Goal: Information Seeking & Learning: Learn about a topic

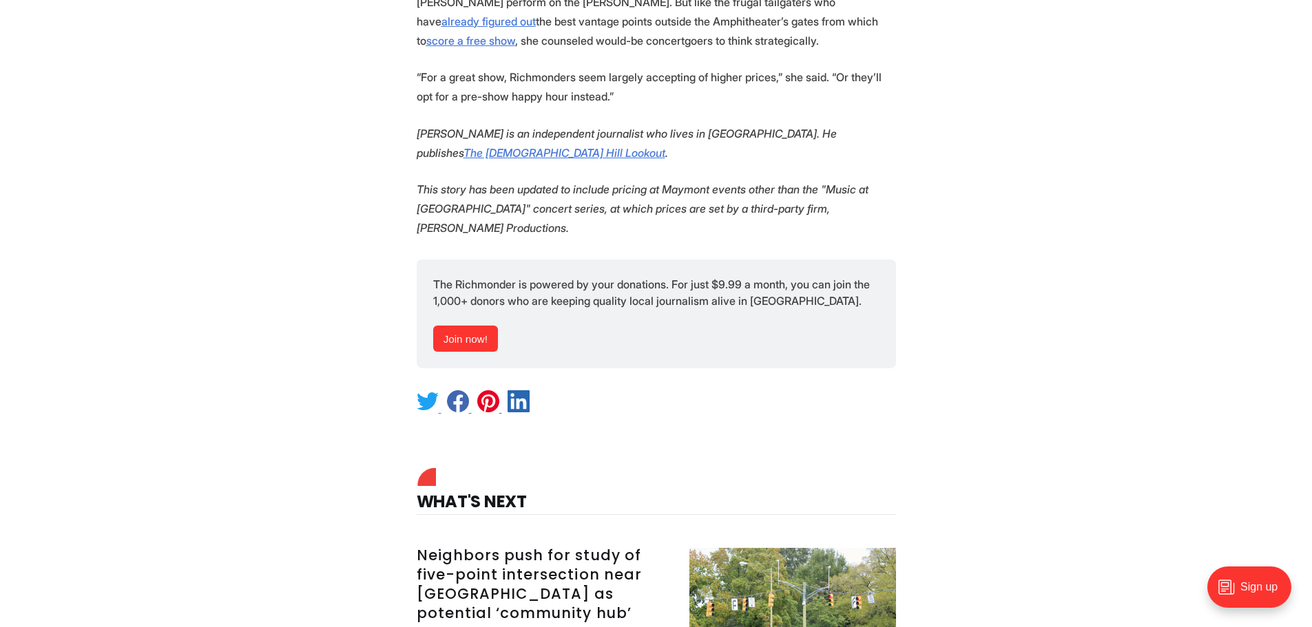
scroll to position [4382, 0]
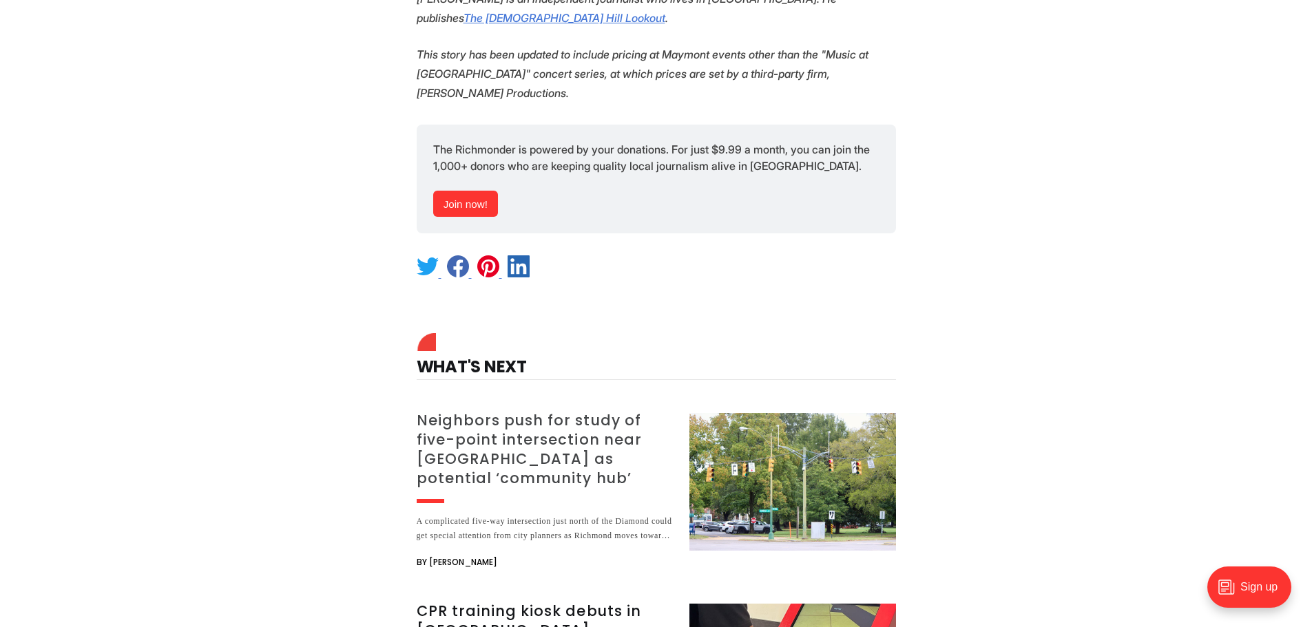
click at [554, 411] on h3 "Neighbors push for study of five-point intersection near [GEOGRAPHIC_DATA] as p…" at bounding box center [545, 449] width 256 height 77
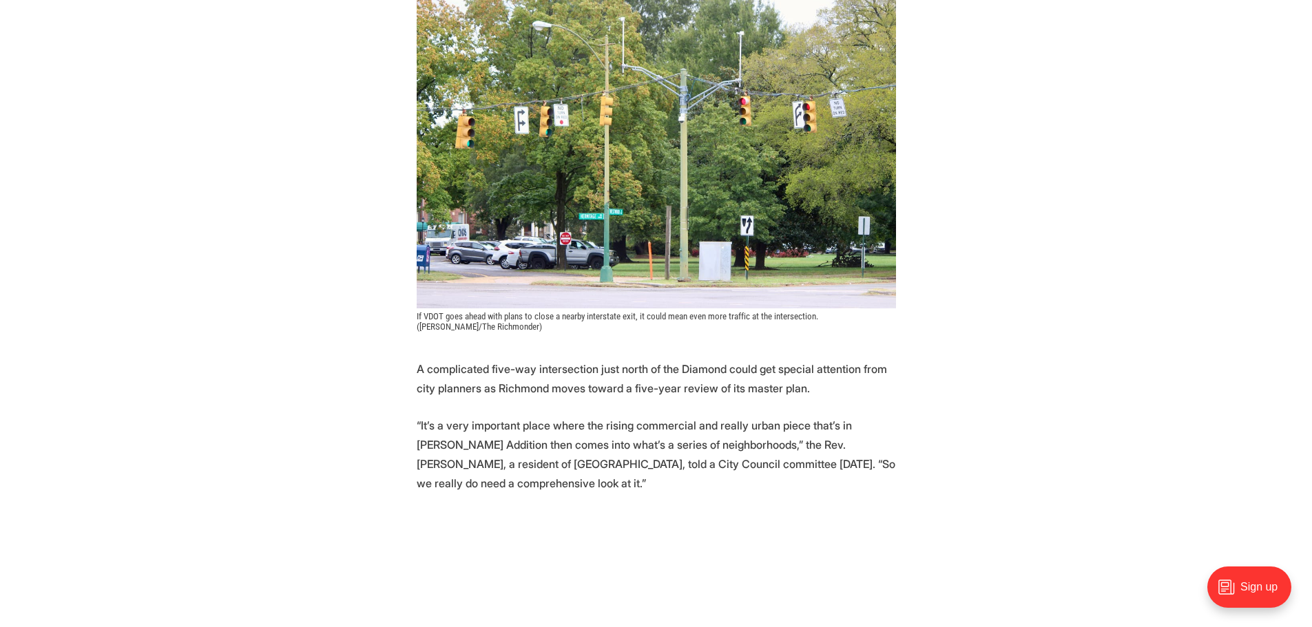
scroll to position [368, 0]
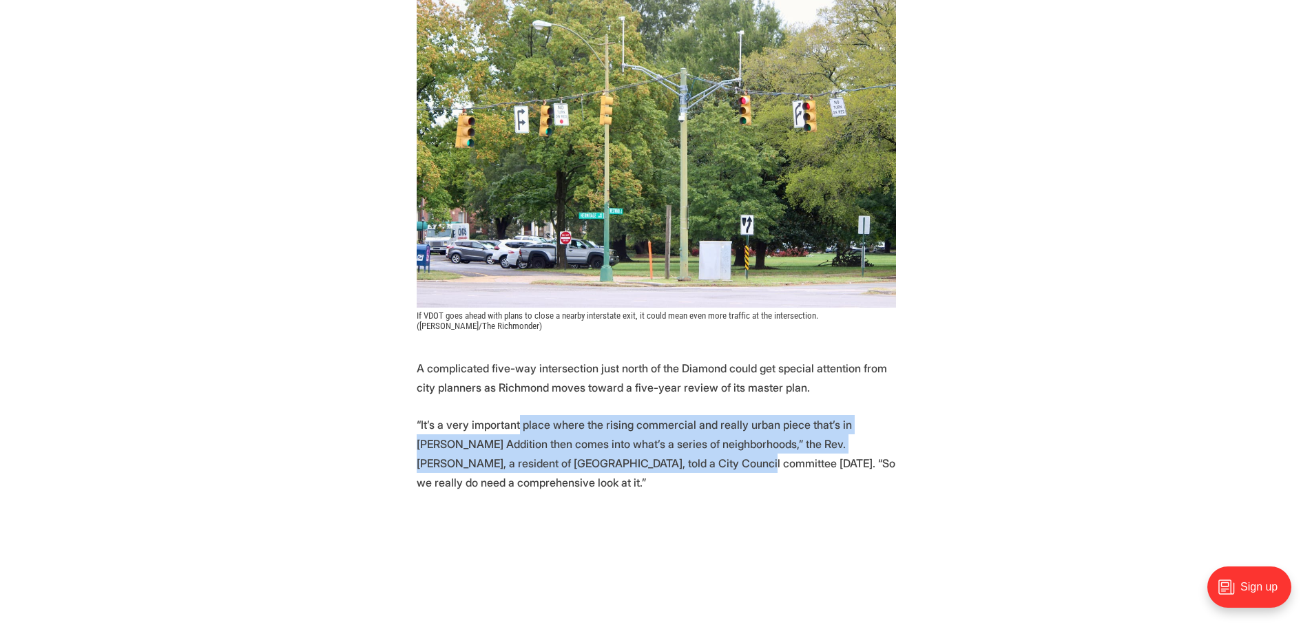
drag, startPoint x: 517, startPoint y: 393, endPoint x: 638, endPoint y: 430, distance: 127.5
click at [638, 430] on p "“It’s a very important place where the rising commercial and really urban piece…" at bounding box center [656, 453] width 479 height 77
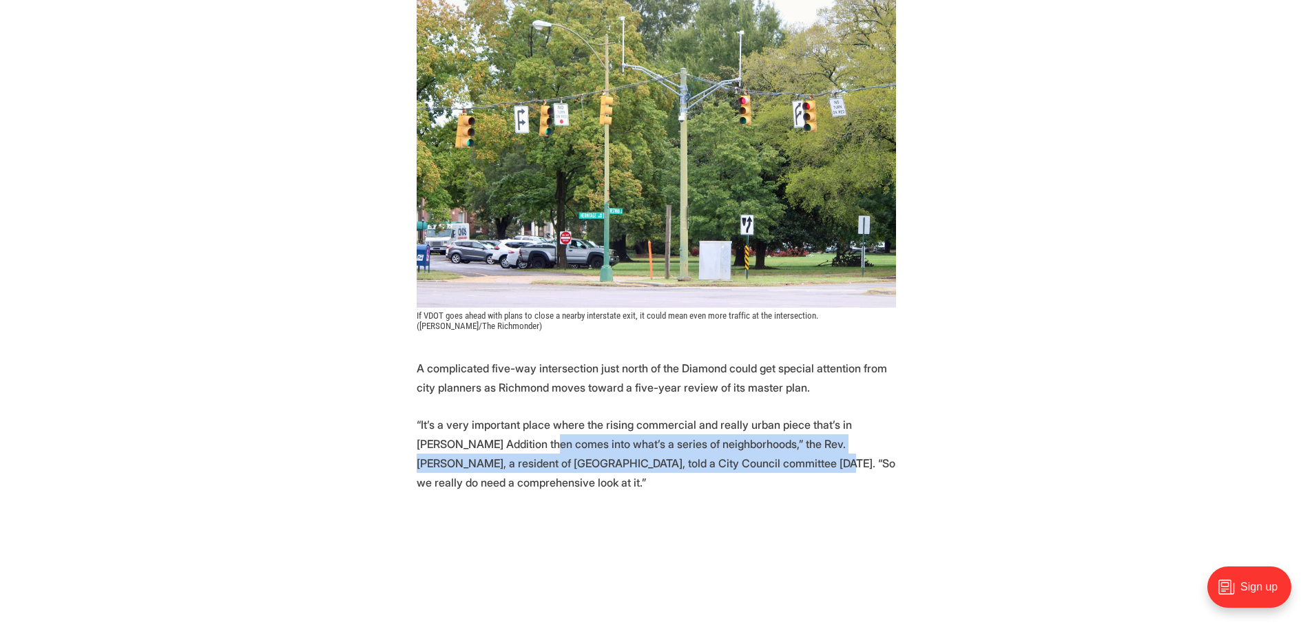
drag, startPoint x: 501, startPoint y: 423, endPoint x: 716, endPoint y: 436, distance: 215.3
click at [716, 436] on p "“It’s a very important place where the rising commercial and really urban piece…" at bounding box center [656, 453] width 479 height 77
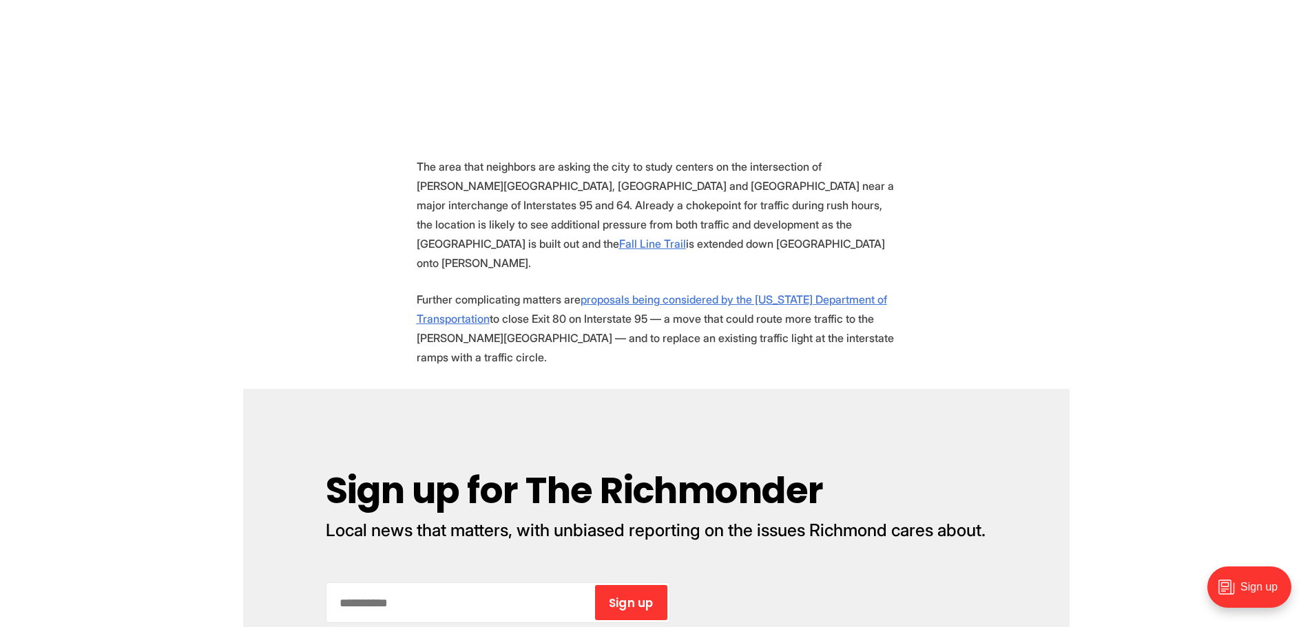
scroll to position [1048, 0]
